Goal: Task Accomplishment & Management: Use online tool/utility

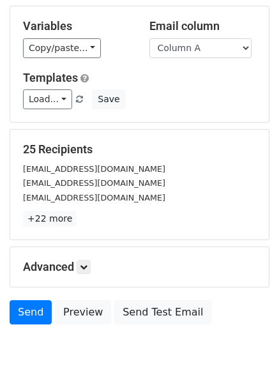
scroll to position [72, 0]
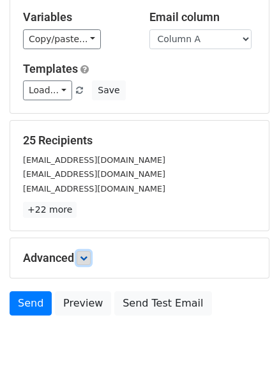
click at [80, 257] on link at bounding box center [84, 258] width 14 height 14
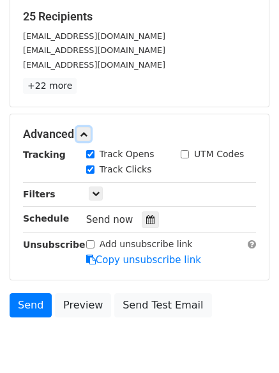
scroll to position [243, 0]
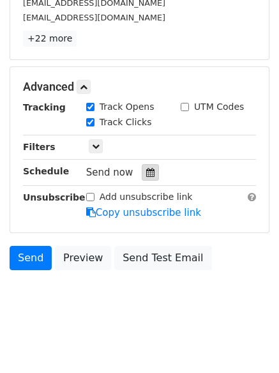
click at [146, 168] on icon at bounding box center [150, 172] width 8 height 9
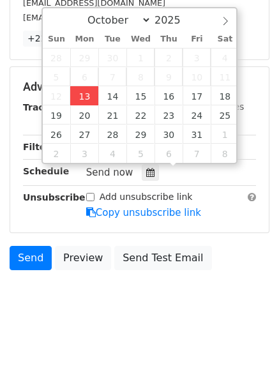
type input "2025-10-13 12:00"
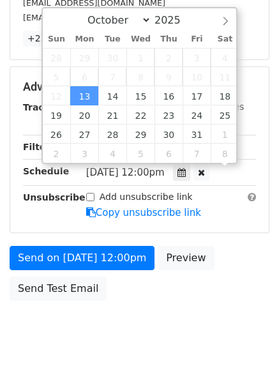
scroll to position [1, 0]
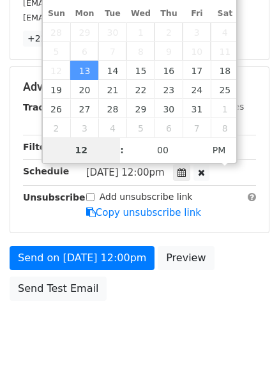
type input "4"
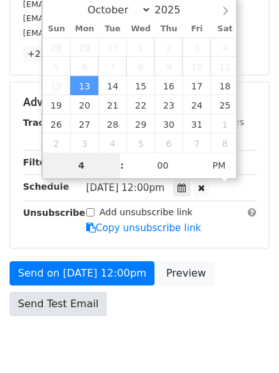
scroll to position [243, 0]
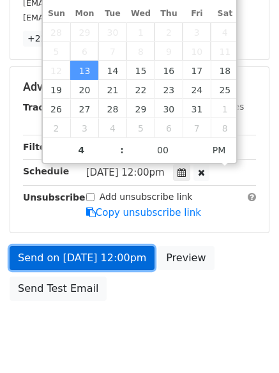
type input "2025-10-13 16:00"
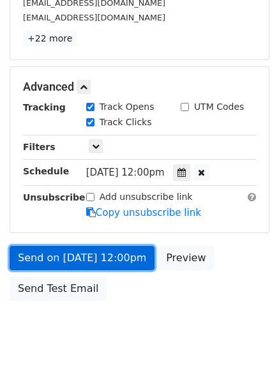
click at [70, 250] on link "Send on Oct 13 at 12:00pm" at bounding box center [82, 258] width 145 height 24
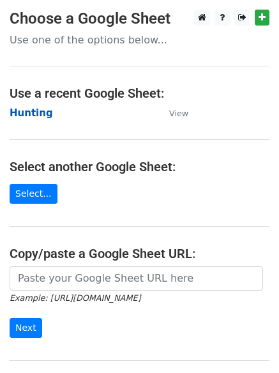
click at [19, 112] on strong "Hunting" at bounding box center [31, 112] width 43 height 11
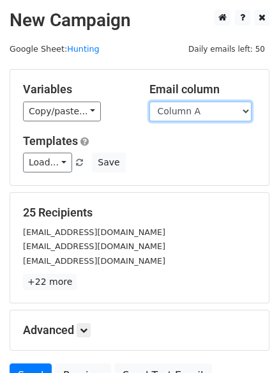
drag, startPoint x: 0, startPoint y: 0, endPoint x: 210, endPoint y: 114, distance: 239.0
click at [210, 114] on select "Column A Column B Column C Column D Column E Column F" at bounding box center [200, 111] width 102 height 20
select select "Column B"
click at [149, 101] on select "Column A Column B Column C Column D Column E Column F" at bounding box center [200, 111] width 102 height 20
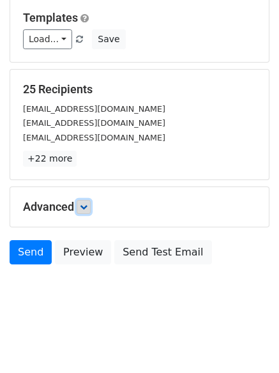
click at [80, 202] on link at bounding box center [84, 207] width 14 height 14
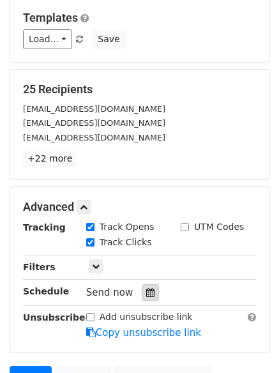
click at [146, 290] on icon at bounding box center [150, 292] width 8 height 9
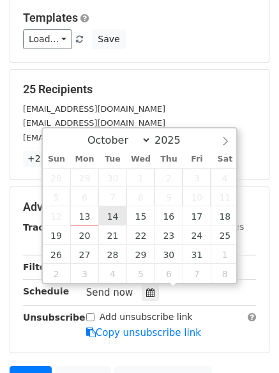
type input "2025-10-14 12:00"
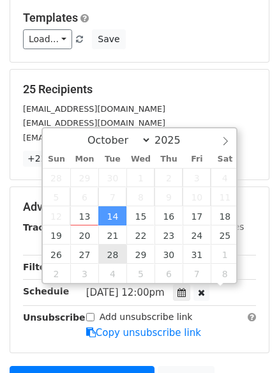
scroll to position [1, 0]
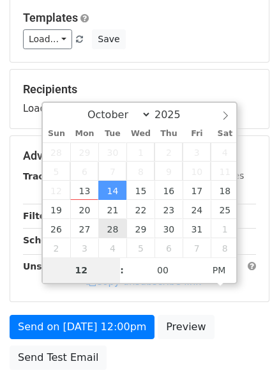
type input "5"
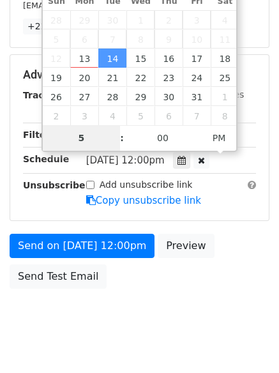
scroll to position [279, 0]
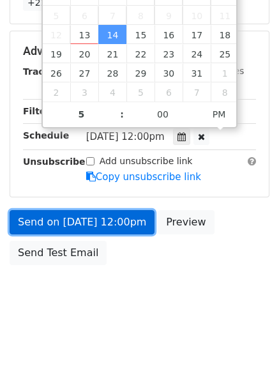
type input "2025-10-14 17:00"
click at [75, 216] on link "Send on Oct 14 at 12:00pm" at bounding box center [82, 222] width 145 height 24
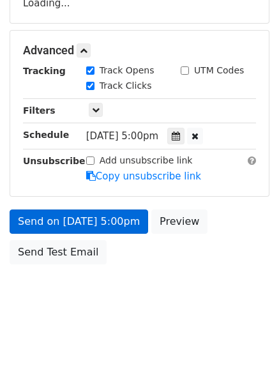
scroll to position [228, 0]
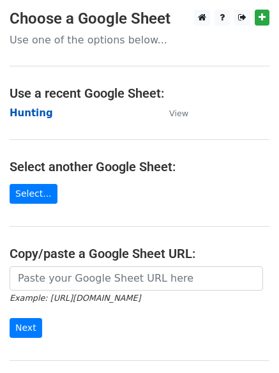
click at [35, 111] on strong "Hunting" at bounding box center [31, 112] width 43 height 11
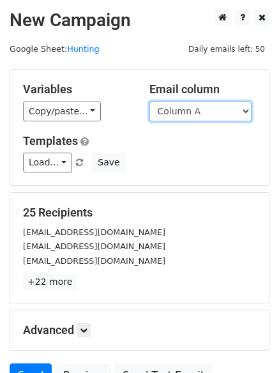
click at [195, 111] on select "Column A Column B Column C Column D Column E Column F" at bounding box center [200, 111] width 102 height 20
select select "Column C"
click at [149, 101] on select "Column A Column B Column C Column D Column E Column F" at bounding box center [200, 111] width 102 height 20
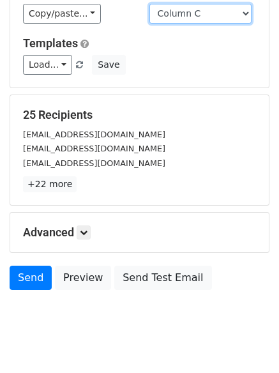
scroll to position [123, 0]
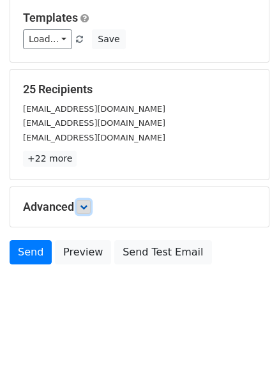
click at [91, 209] on link at bounding box center [84, 207] width 14 height 14
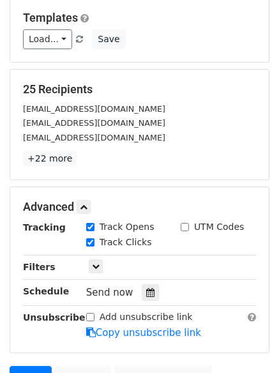
click at [147, 281] on div "Tracking Track Opens UTM Codes Track Clicks Filters Only include spreadsheet ro…" at bounding box center [139, 279] width 233 height 119
click at [146, 289] on div at bounding box center [150, 292] width 17 height 17
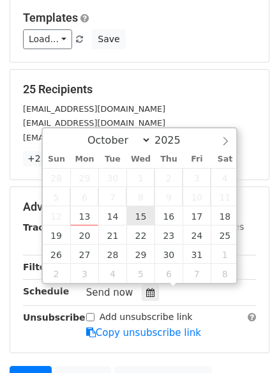
type input "2025-10-15 12:00"
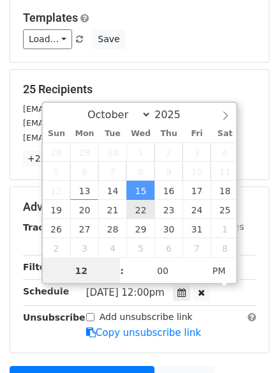
scroll to position [1, 0]
type input "6"
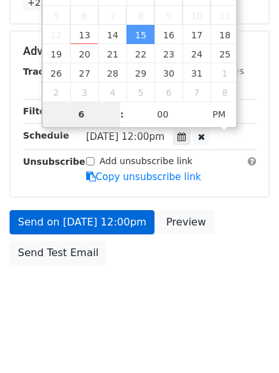
scroll to position [228, 0]
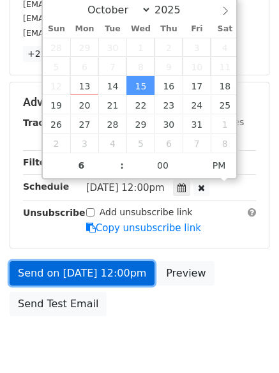
type input "2025-10-15 18:00"
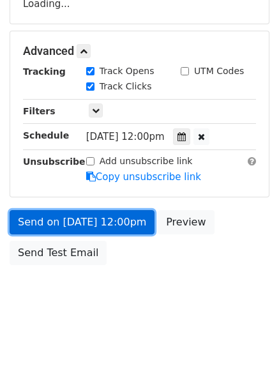
click at [108, 217] on link "Send on Oct 15 at 12:00pm" at bounding box center [82, 222] width 145 height 24
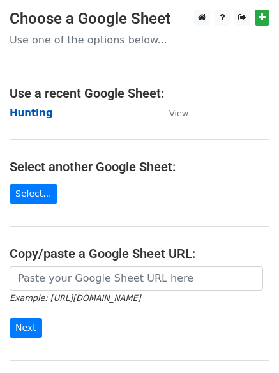
click at [43, 110] on strong "Hunting" at bounding box center [31, 112] width 43 height 11
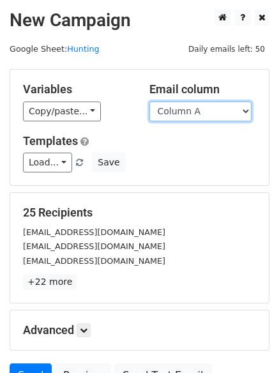
drag, startPoint x: 0, startPoint y: 0, endPoint x: 194, endPoint y: 114, distance: 224.8
click at [194, 114] on select "Column A Column B Column C Column D Column E Column F" at bounding box center [200, 111] width 102 height 20
select select "Column D"
click at [149, 101] on select "Column A Column B Column C Column D Column E Column F" at bounding box center [200, 111] width 102 height 20
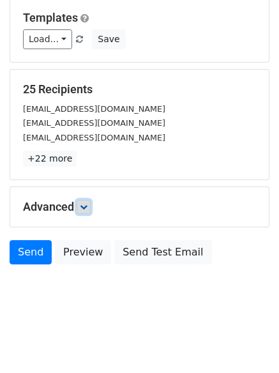
click at [91, 206] on link at bounding box center [84, 207] width 14 height 14
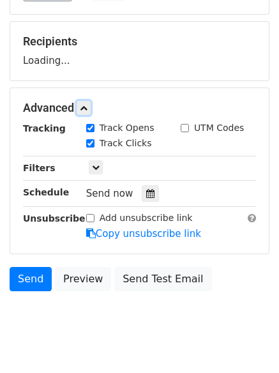
scroll to position [197, 0]
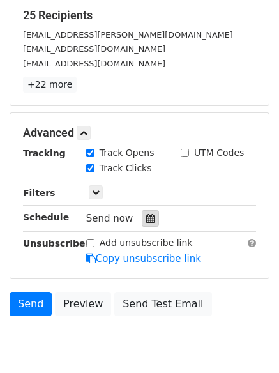
click at [146, 216] on icon at bounding box center [150, 218] width 8 height 9
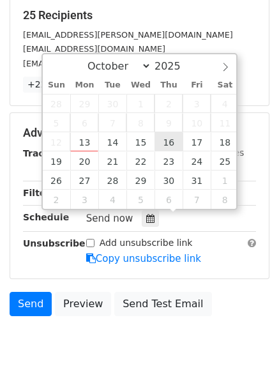
type input "2025-10-16 12:00"
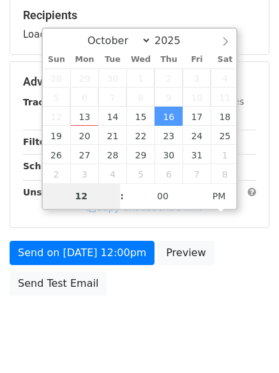
type input "7"
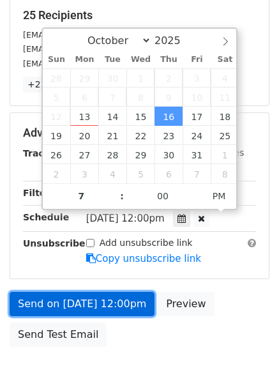
type input "2025-10-16 19:00"
click at [83, 301] on link "Send on Oct 16 at 12:00pm" at bounding box center [82, 304] width 145 height 24
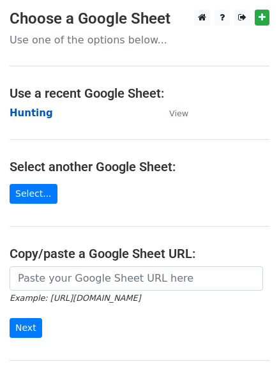
click at [22, 112] on strong "Hunting" at bounding box center [31, 112] width 43 height 11
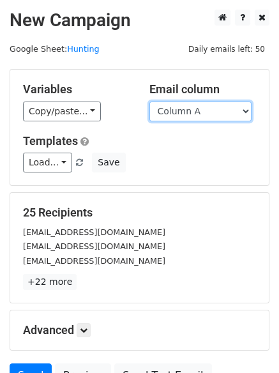
click at [205, 114] on select "Column A Column B Column C Column D Column E Column F" at bounding box center [200, 111] width 102 height 20
select select "Column E"
click at [149, 101] on select "Column A Column B Column C Column D Column E Column F" at bounding box center [200, 111] width 102 height 20
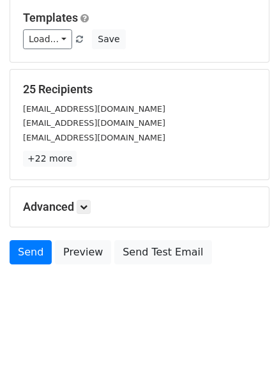
click at [78, 207] on h5 "Advanced" at bounding box center [139, 207] width 233 height 14
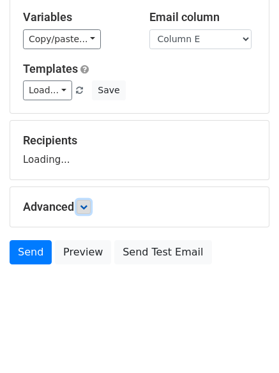
drag, startPoint x: 87, startPoint y: 209, endPoint x: 89, endPoint y: 234, distance: 25.0
click at [87, 209] on icon at bounding box center [84, 207] width 8 height 8
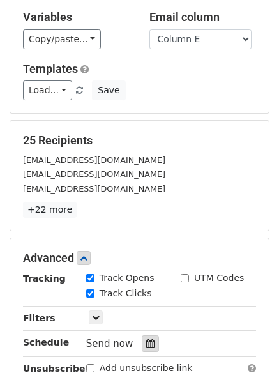
click at [146, 342] on icon at bounding box center [150, 343] width 8 height 9
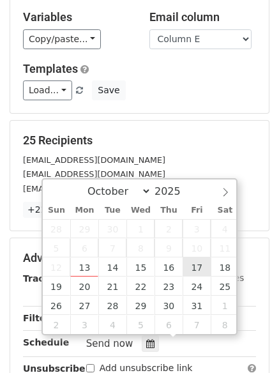
type input "2025-10-17 12:00"
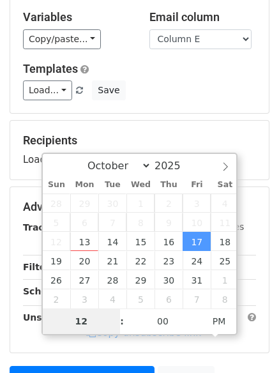
type input "8"
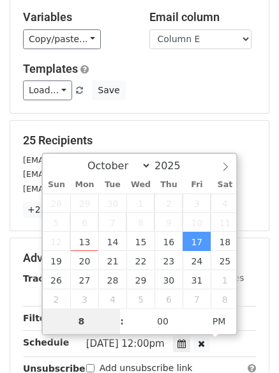
scroll to position [279, 0]
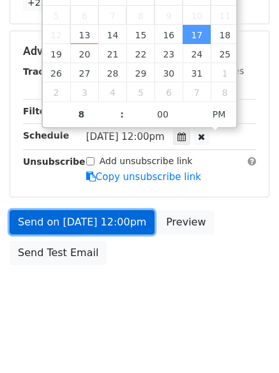
type input "2025-10-17 20:00"
click at [113, 220] on link "Send on Oct 17 at 12:00pm" at bounding box center [82, 222] width 145 height 24
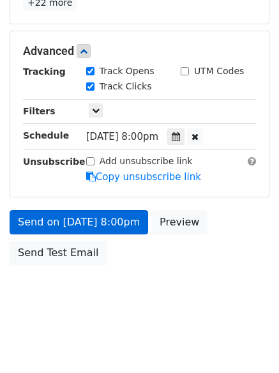
scroll to position [228, 0]
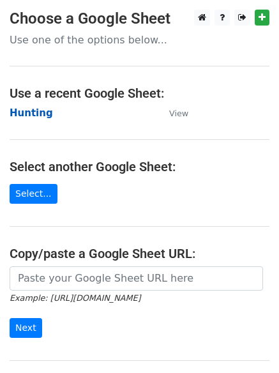
click at [35, 117] on strong "Hunting" at bounding box center [31, 112] width 43 height 11
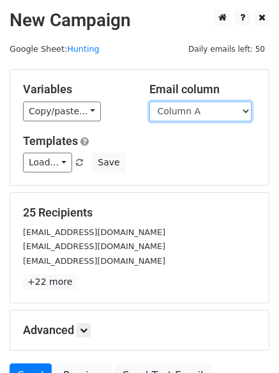
click at [179, 118] on select "Column A Column B Column C Column D Column E Column F" at bounding box center [200, 111] width 102 height 20
select select "Column F"
click at [149, 101] on select "Column A Column B Column C Column D Column E Column F" at bounding box center [200, 111] width 102 height 20
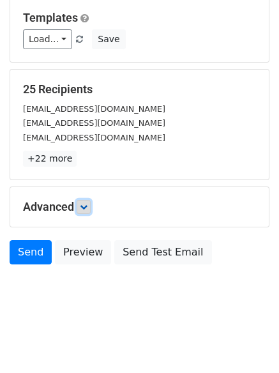
click at [83, 208] on icon at bounding box center [84, 207] width 8 height 8
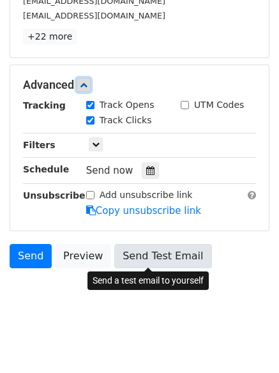
scroll to position [248, 0]
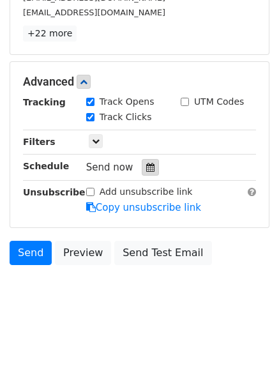
click at [146, 163] on icon at bounding box center [150, 167] width 8 height 9
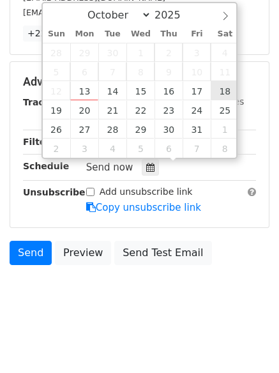
type input "[DATE] 12:00"
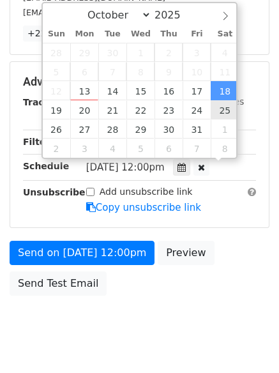
scroll to position [1, 0]
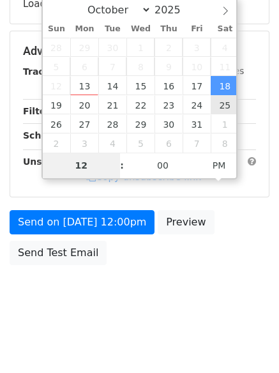
type input "9"
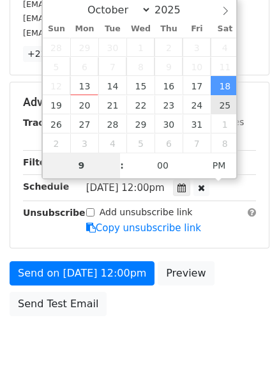
scroll to position [248, 0]
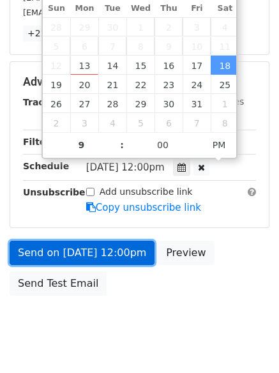
type input "[DATE] 21:00"
click at [79, 241] on link "Send on [DATE] 12:00pm" at bounding box center [82, 253] width 145 height 24
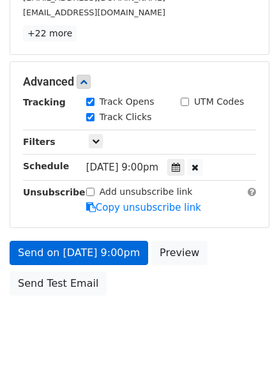
scroll to position [228, 0]
